Goal: Check status: Check status

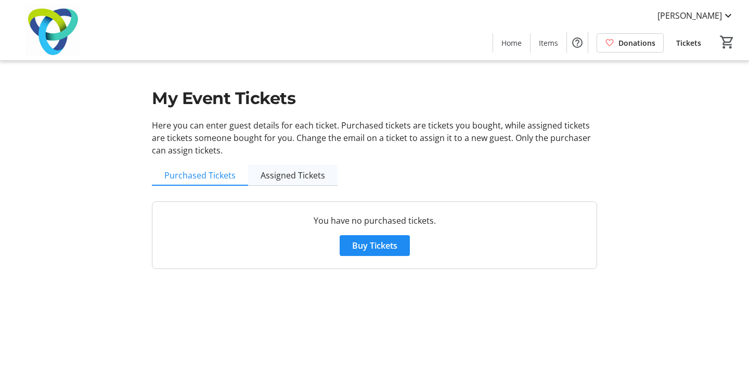
click at [299, 173] on span "Assigned Tickets" at bounding box center [292, 175] width 64 height 8
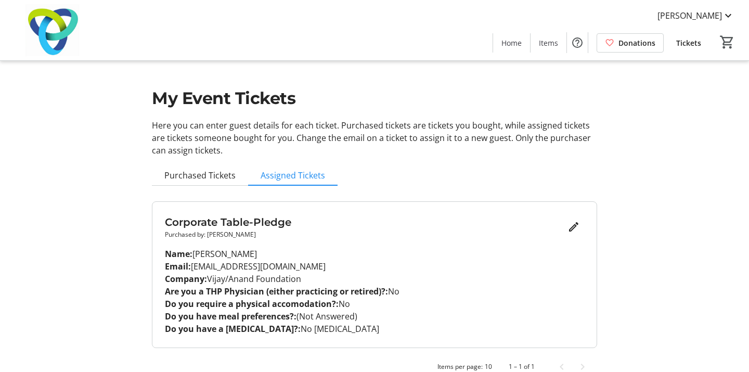
scroll to position [18, 0]
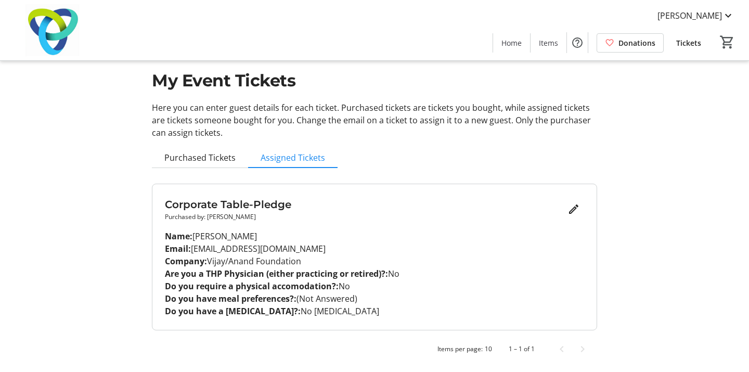
click at [45, 219] on div "My Event Tickets Here you can enter guest details for each ticket. Purchased ti…" at bounding box center [374, 176] width 686 height 389
click at [704, 15] on span "[PERSON_NAME]" at bounding box center [689, 15] width 64 height 12
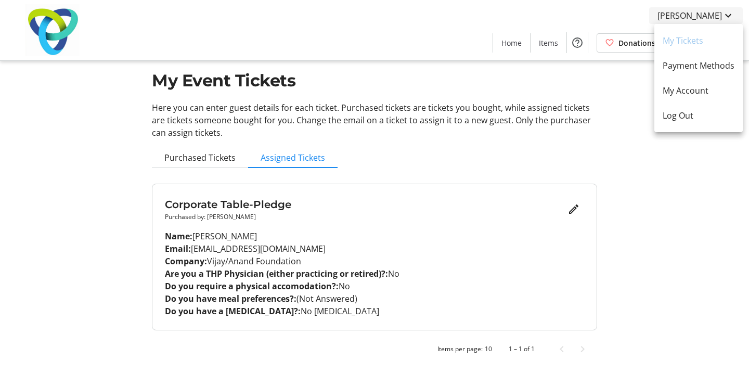
click at [704, 15] on div at bounding box center [374, 186] width 749 height 372
